Goal: Information Seeking & Learning: Find specific fact

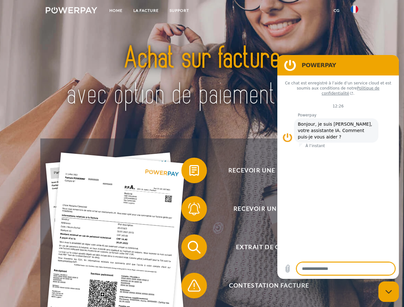
click at [71, 11] on img at bounding box center [72, 10] width 52 height 6
click at [354, 11] on img at bounding box center [355, 9] width 8 height 8
click at [337, 11] on link "CG" at bounding box center [336, 11] width 17 height 12
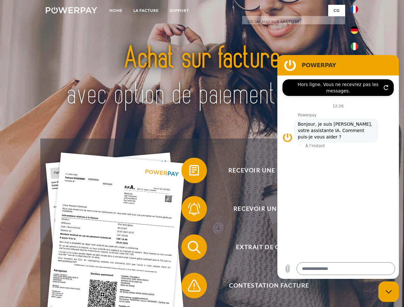
click at [189, 172] on span at bounding box center [185, 171] width 32 height 32
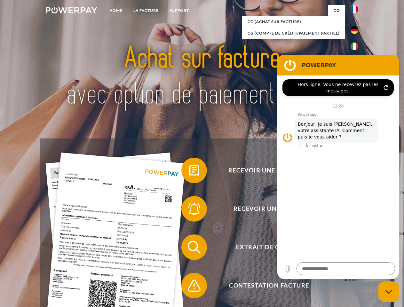
click at [189, 210] on div "Recevoir une facture ? Recevoir un rappel? Extrait de compte retour" at bounding box center [201, 267] width 323 height 256
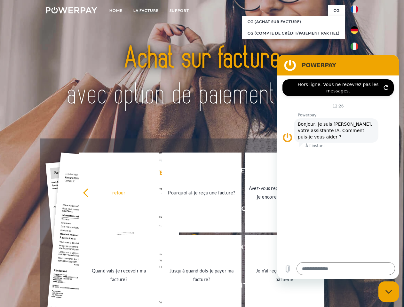
click at [189, 249] on link "Jusqu'à quand dois-je payer ma facture?" at bounding box center [202, 275] width 80 height 80
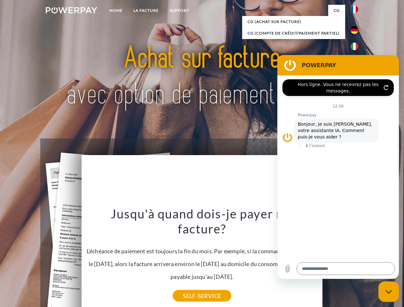
click at [389, 292] on icon "Fermer la fenêtre de messagerie" at bounding box center [389, 292] width 7 height 4
type textarea "*"
